Goal: Find specific page/section: Find specific page/section

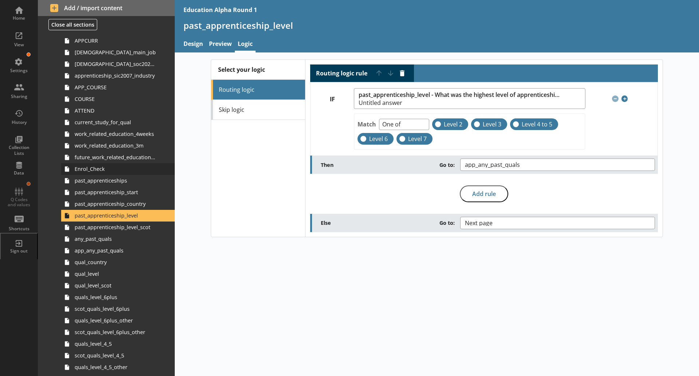
scroll to position [122, 0]
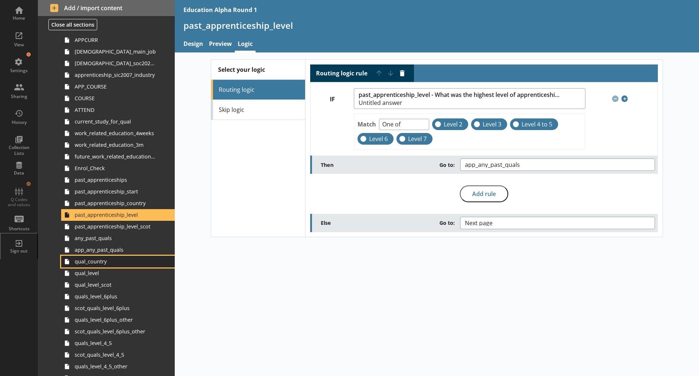
click at [97, 263] on span "qual_country" at bounding box center [115, 261] width 81 height 7
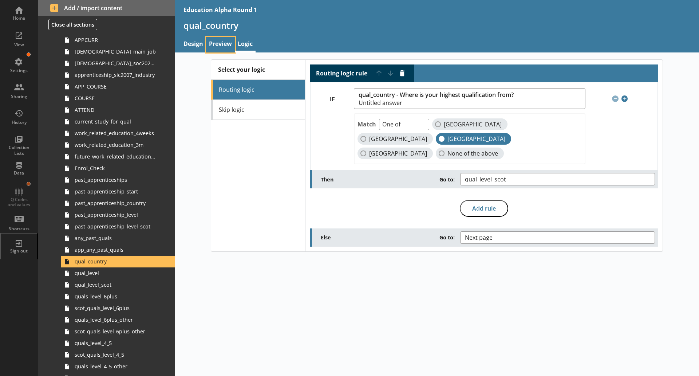
click at [216, 39] on link "Preview" at bounding box center [220, 45] width 29 height 16
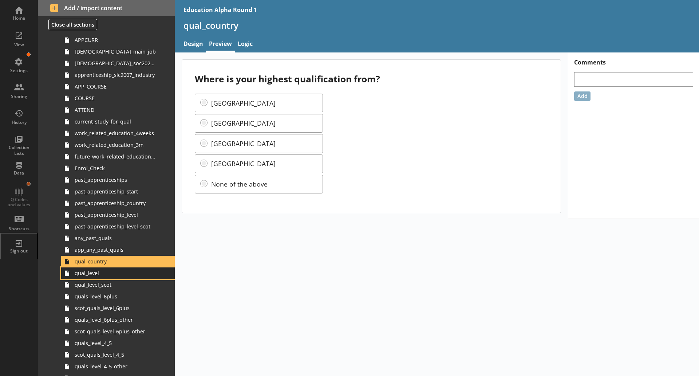
click at [92, 275] on span "qual_level" at bounding box center [115, 272] width 81 height 7
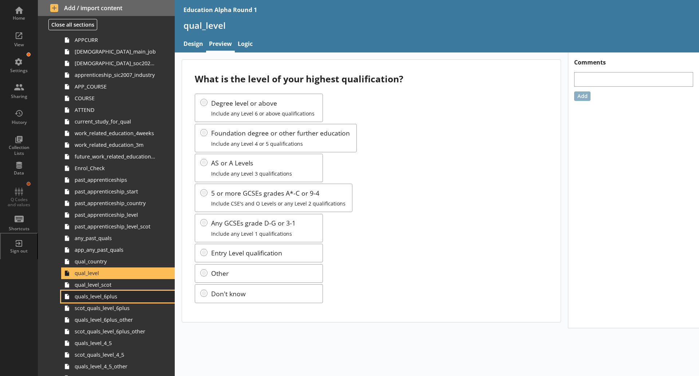
click at [107, 291] on link "quals_level_6plus" at bounding box center [118, 297] width 114 height 12
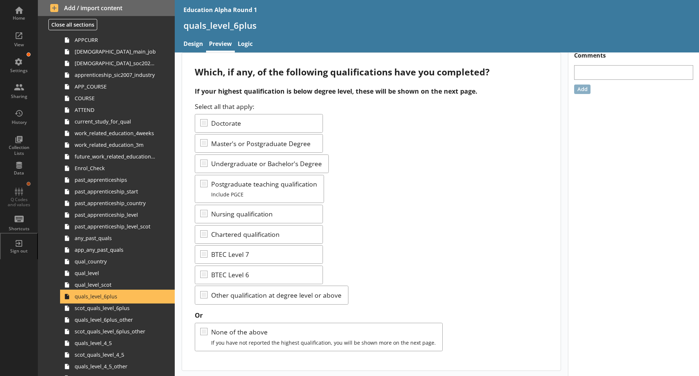
scroll to position [8, 0]
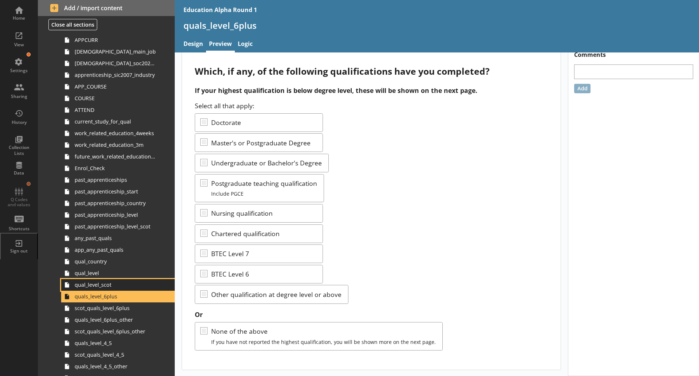
click at [107, 284] on span "qual_level_scot" at bounding box center [115, 284] width 81 height 7
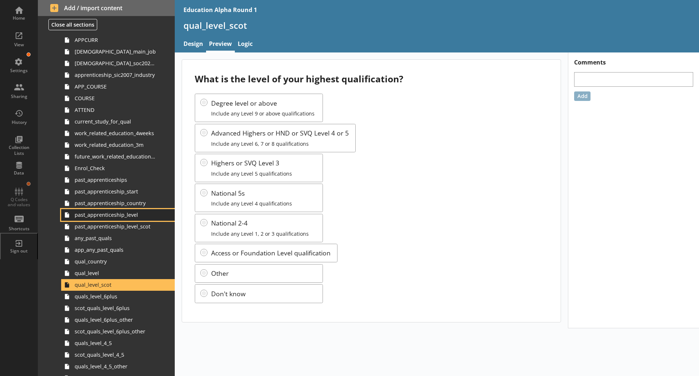
click at [124, 220] on link "past_apprenticeship_level" at bounding box center [118, 215] width 114 height 12
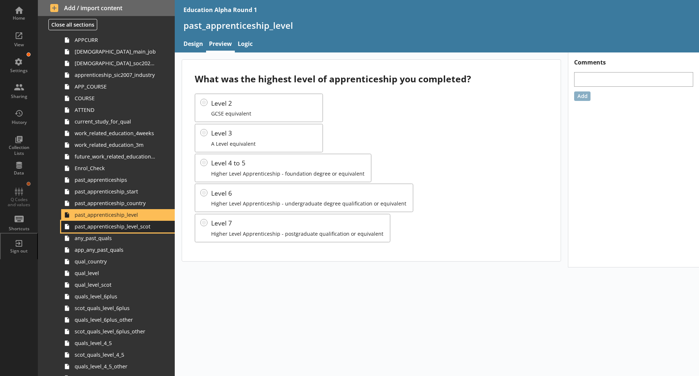
click at [139, 230] on link "past_apprenticeship_level_scot" at bounding box center [118, 227] width 114 height 12
